Goal: Information Seeking & Learning: Compare options

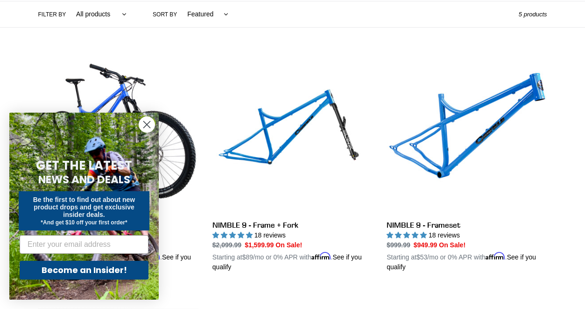
scroll to position [226, 0]
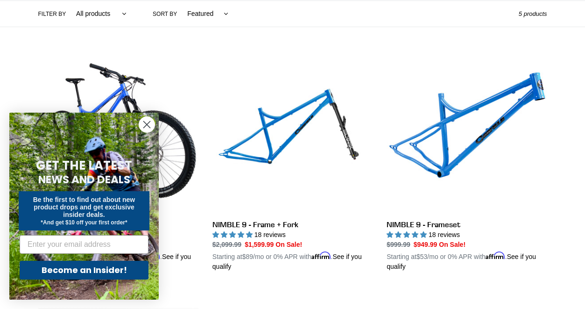
click at [148, 124] on icon "Close dialog" at bounding box center [147, 124] width 7 height 7
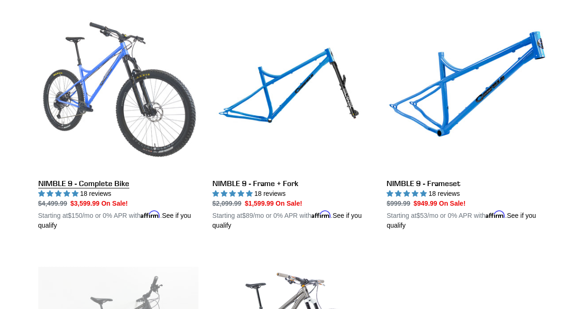
scroll to position [266, 0]
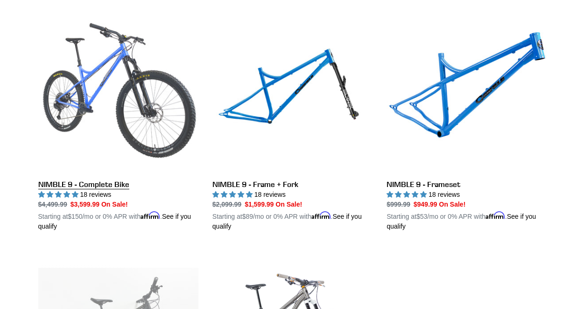
click at [109, 86] on link "NIMBLE 9 - Complete Bike" at bounding box center [118, 122] width 160 height 219
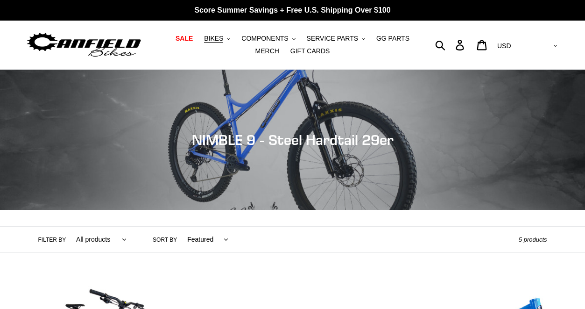
scroll to position [0, 0]
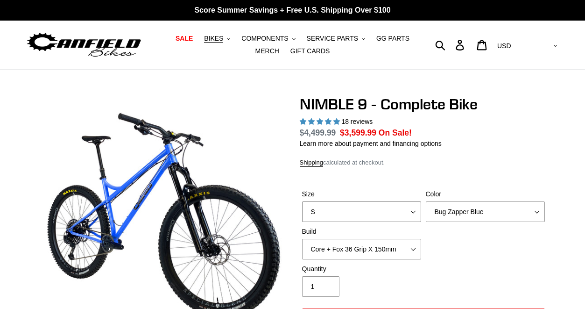
select select "highest-rating"
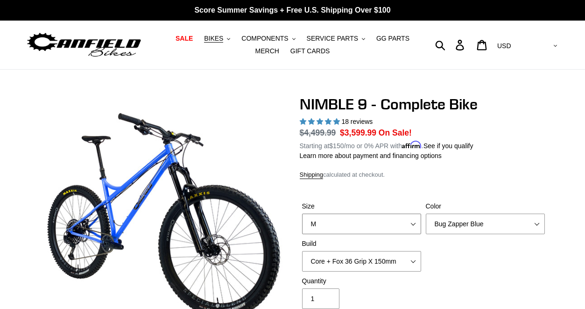
select select "S"
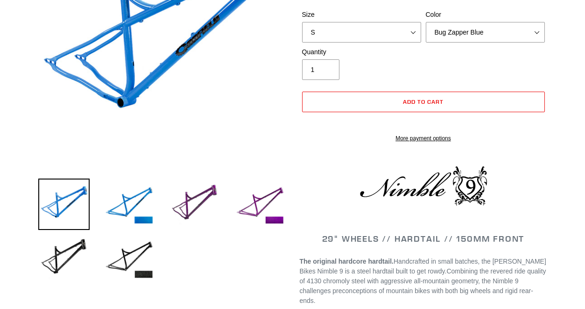
select select "highest-rating"
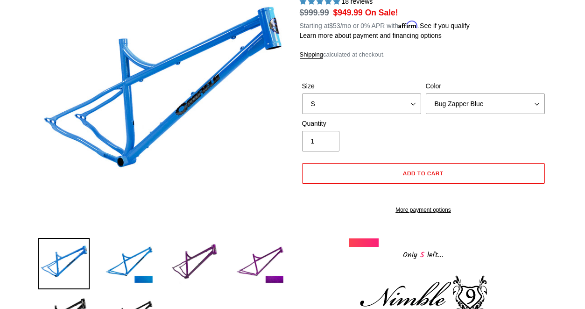
scroll to position [118, 0]
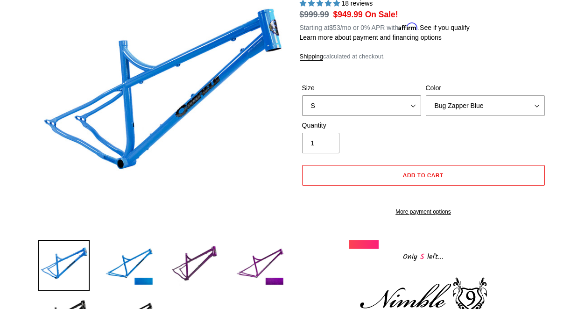
select select "M"
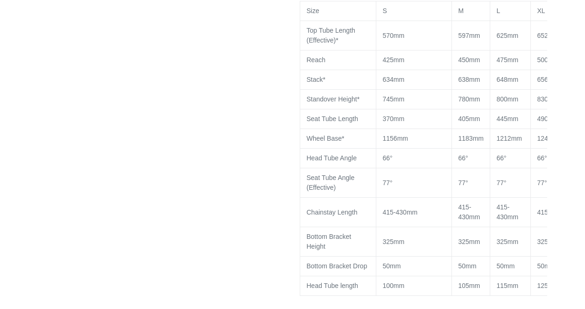
scroll to position [830, 0]
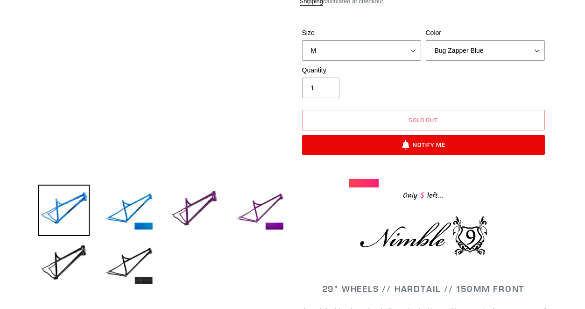
scroll to position [184, 0]
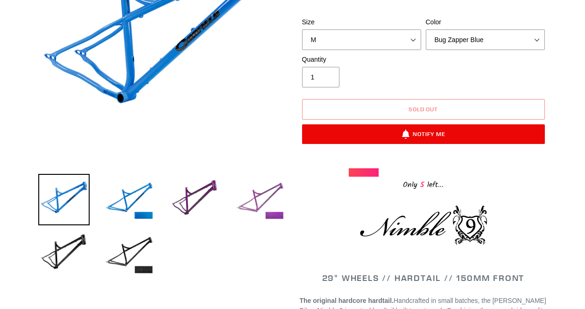
click at [269, 197] on img at bounding box center [259, 199] width 51 height 51
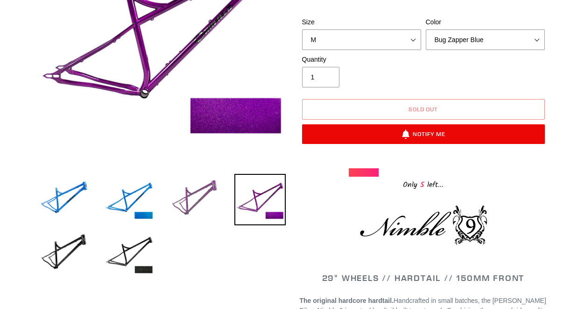
click at [196, 195] on img at bounding box center [194, 199] width 51 height 51
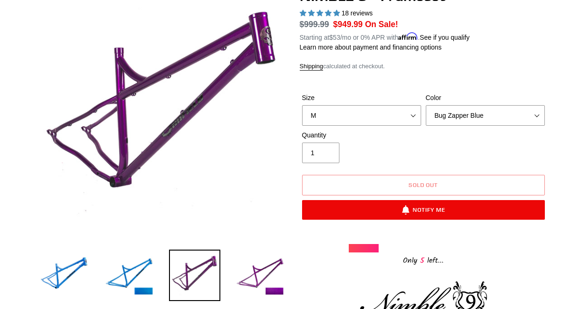
scroll to position [111, 0]
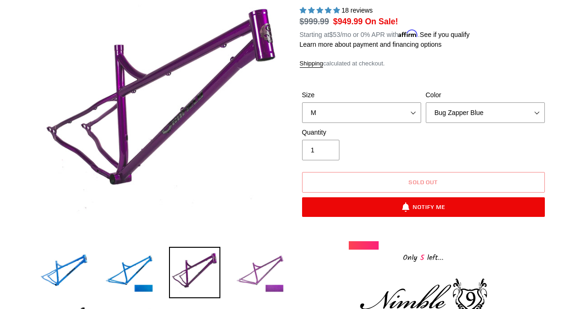
click at [276, 265] on img at bounding box center [259, 272] width 51 height 51
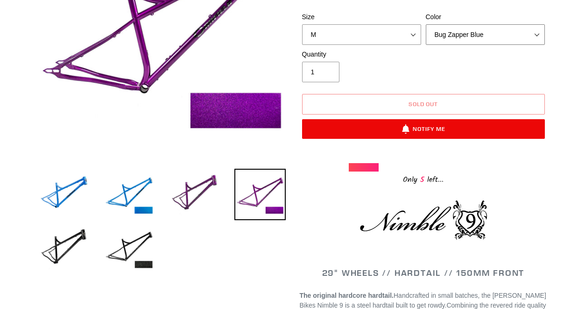
scroll to position [190, 0]
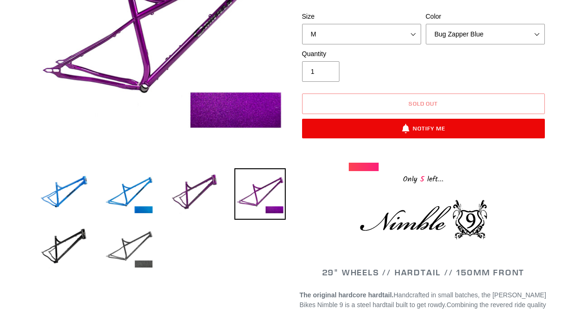
click at [143, 241] on img at bounding box center [129, 247] width 51 height 51
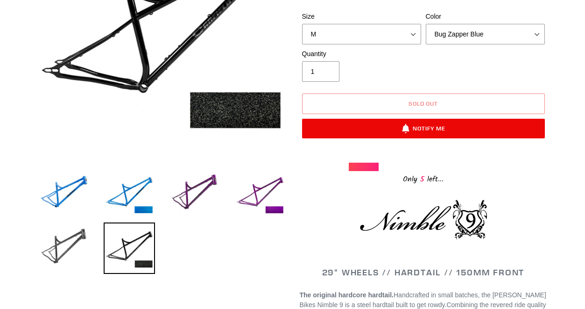
click at [76, 242] on img at bounding box center [63, 247] width 51 height 51
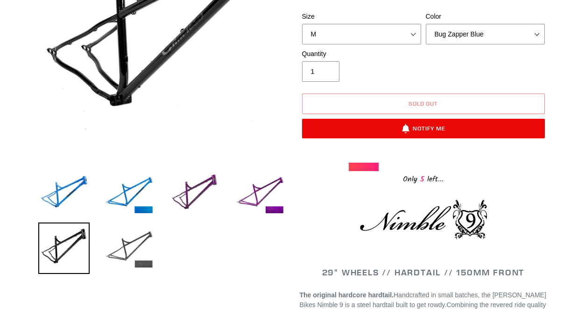
click at [137, 248] on img at bounding box center [129, 247] width 51 height 51
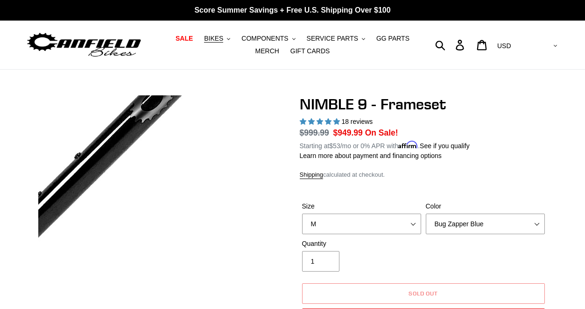
scroll to position [0, 0]
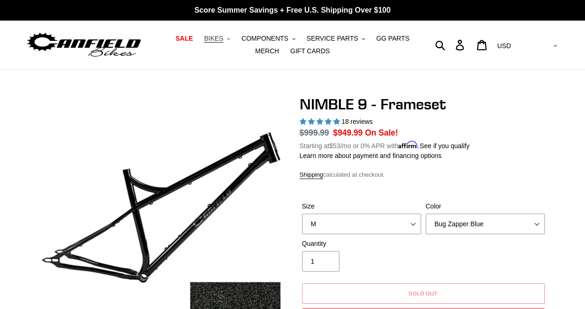
click at [221, 38] on span "BIKES" at bounding box center [213, 39] width 19 height 8
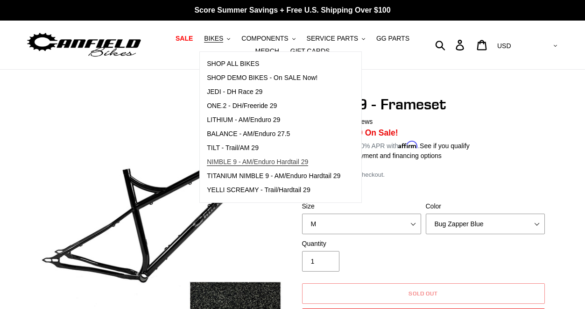
click at [232, 163] on span "NIMBLE 9 - AM/Enduro Hardtail 29" at bounding box center [257, 162] width 101 height 8
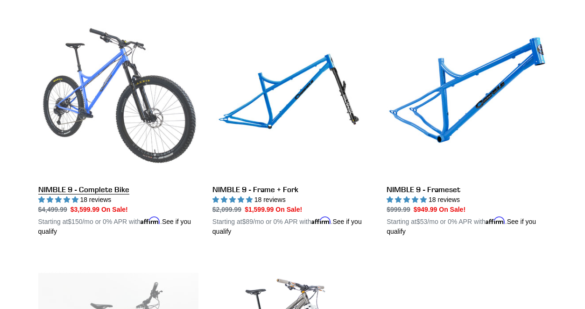
scroll to position [262, 0]
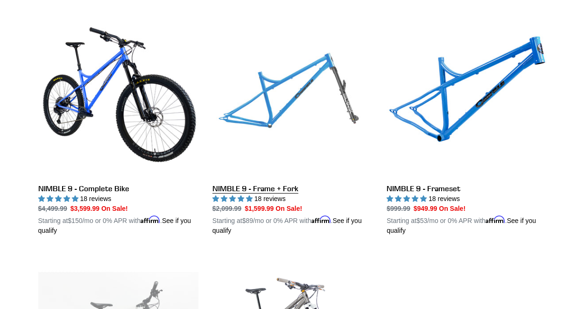
click at [272, 123] on link "NIMBLE 9 - Frame + Fork" at bounding box center [293, 126] width 160 height 219
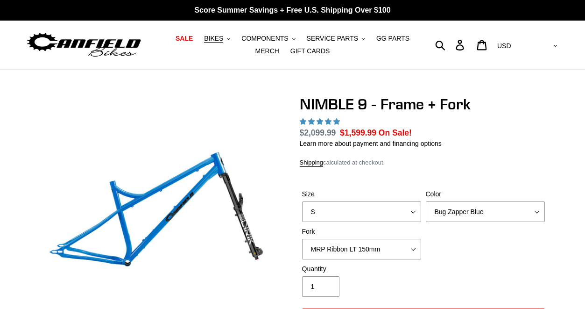
select select "highest-rating"
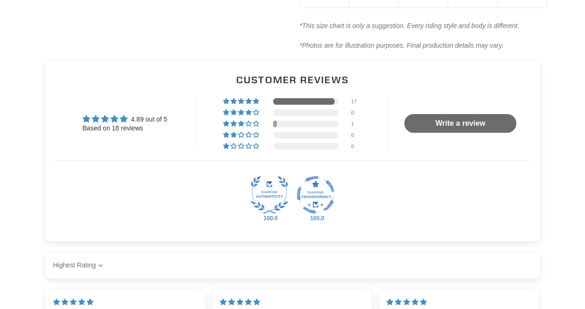
scroll to position [1301, 0]
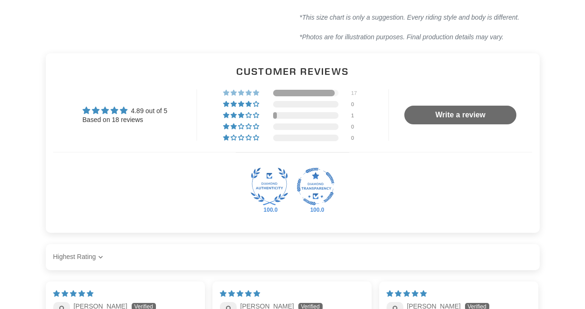
click at [257, 95] on span "94% (17) reviews with 5 star rating" at bounding box center [256, 93] width 7 height 6
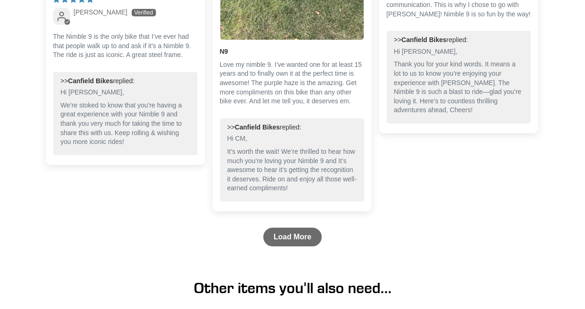
scroll to position [2243, 0]
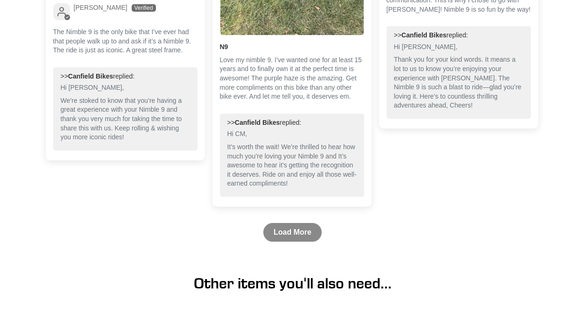
click at [285, 241] on link "Load More" at bounding box center [292, 232] width 58 height 19
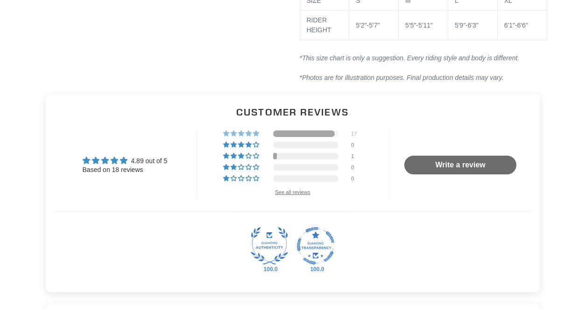
scroll to position [1262, 0]
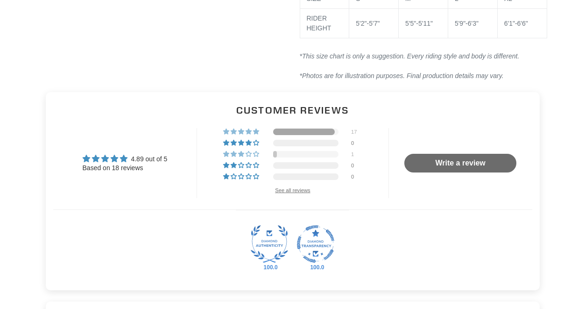
click at [241, 156] on span "6% (1) reviews with 3 star rating" at bounding box center [241, 154] width 7 height 6
